Goal: Task Accomplishment & Management: Use online tool/utility

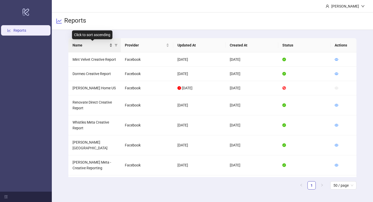
click at [112, 45] on div "Name" at bounding box center [93, 45] width 40 height 6
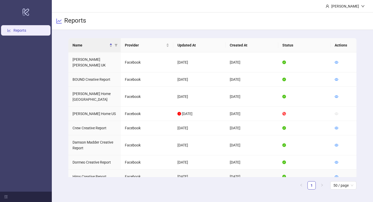
scroll to position [44, 0]
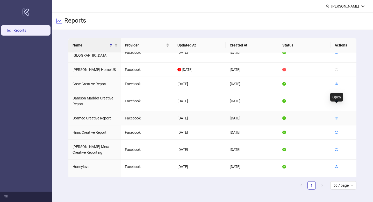
click at [337, 116] on icon "eye" at bounding box center [337, 118] width 4 height 4
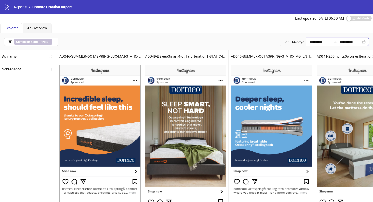
click at [313, 42] on input "**********" at bounding box center [320, 42] width 22 height 6
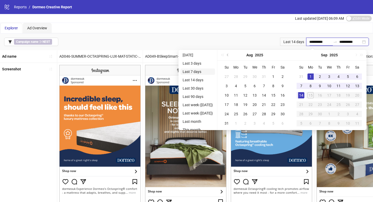
type input "**********"
click at [208, 73] on li "Last 7 days" at bounding box center [198, 71] width 34 height 6
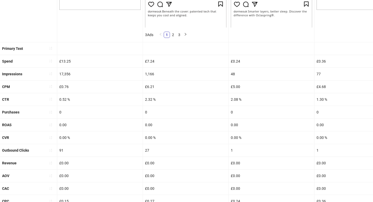
scroll to position [204, 0]
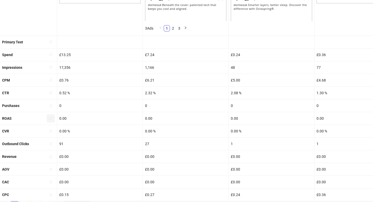
click at [52, 118] on icon "sort-ascending" at bounding box center [51, 118] width 4 height 4
click at [52, 118] on icon "loading" at bounding box center [51, 118] width 4 height 4
click at [52, 118] on icon "sort-ascending" at bounding box center [51, 118] width 4 height 4
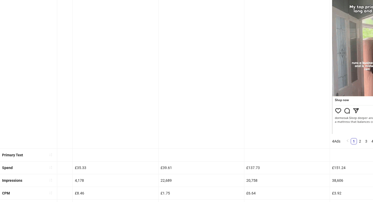
scroll to position [0, 0]
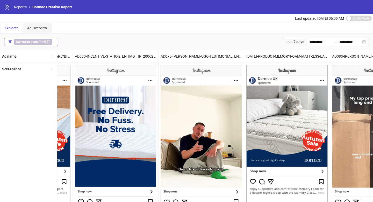
click at [55, 42] on button "Campaign name ∋ NEST" at bounding box center [31, 42] width 54 height 8
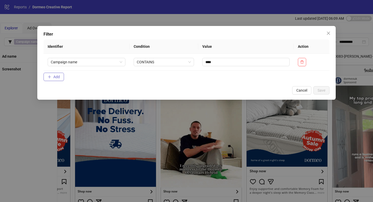
click at [60, 77] on button "Add" at bounding box center [54, 77] width 20 height 8
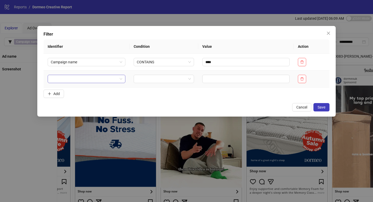
click at [68, 80] on input "search" at bounding box center [84, 79] width 67 height 8
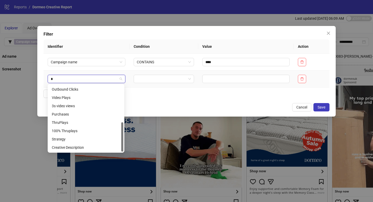
scroll to position [83, 0]
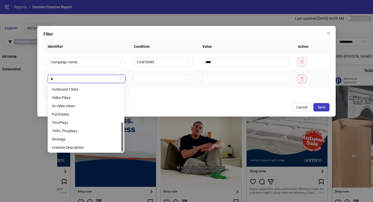
type input "**"
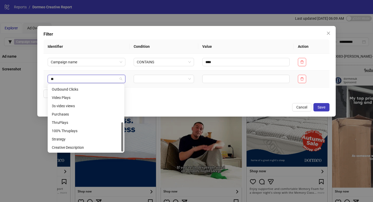
scroll to position [0, 0]
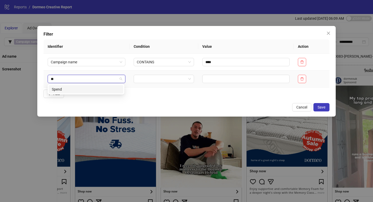
click at [77, 86] on div "Spend" at bounding box center [86, 89] width 68 height 6
click at [152, 81] on input "search" at bounding box center [162, 79] width 50 height 8
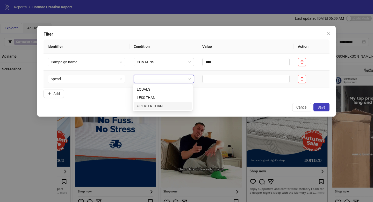
click at [154, 105] on div "GREATER THAN" at bounding box center [163, 106] width 52 height 6
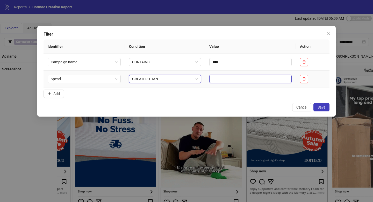
click at [225, 78] on input "text" at bounding box center [250, 79] width 82 height 8
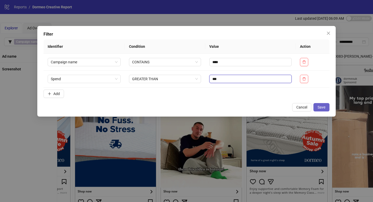
type input "***"
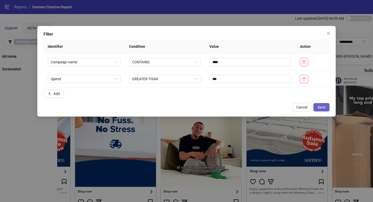
click at [328, 104] on button "Save" at bounding box center [322, 107] width 16 height 8
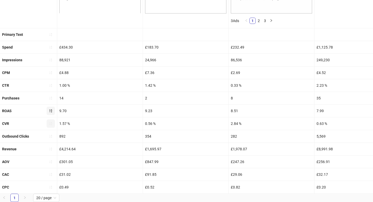
click at [53, 124] on button "button" at bounding box center [51, 123] width 8 height 8
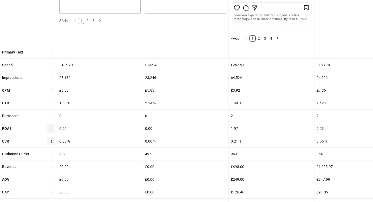
click at [50, 137] on button "button" at bounding box center [51, 141] width 8 height 8
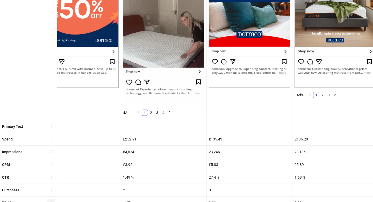
scroll to position [211, 0]
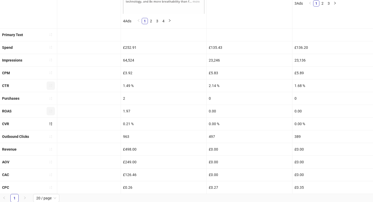
click at [52, 83] on icon "sort-ascending" at bounding box center [51, 85] width 4 height 4
click at [52, 83] on span "button" at bounding box center [51, 85] width 4 height 4
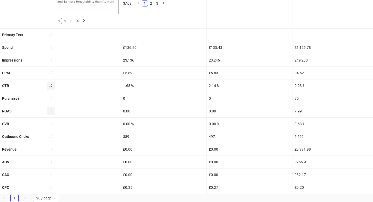
click at [52, 83] on icon "sort-ascending" at bounding box center [51, 85] width 4 height 4
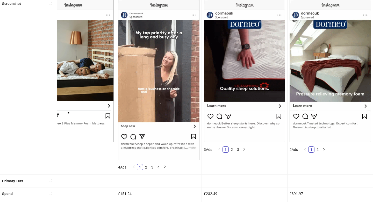
scroll to position [0, 0]
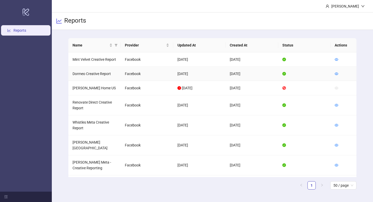
click at [337, 71] on div at bounding box center [337, 74] width 4 height 6
click at [335, 76] on div at bounding box center [337, 74] width 4 height 6
click at [337, 74] on icon "eye" at bounding box center [337, 74] width 4 height 4
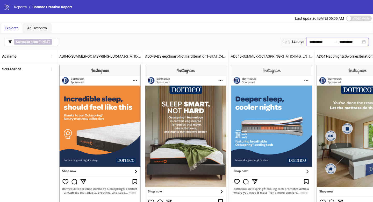
click at [314, 43] on input "**********" at bounding box center [320, 42] width 22 height 6
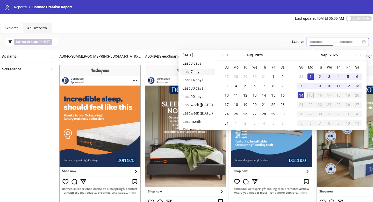
type input "**********"
click at [194, 73] on li "Last 7 days" at bounding box center [198, 71] width 34 height 6
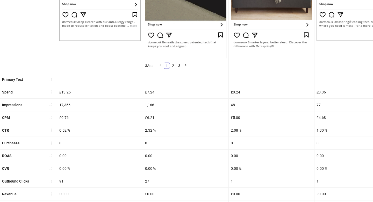
scroll to position [173, 0]
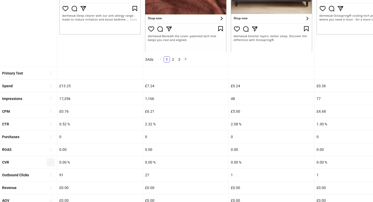
click at [52, 161] on icon "sort-ascending" at bounding box center [51, 162] width 4 height 4
click at [52, 161] on icon "loading" at bounding box center [50, 161] width 5 height 5
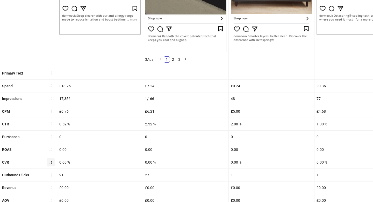
click at [52, 161] on icon "sort-ascending" at bounding box center [51, 162] width 4 height 4
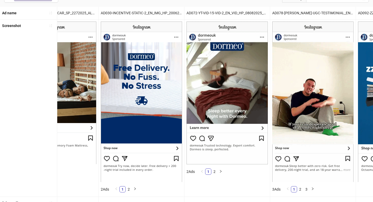
scroll to position [0, 645]
